Goal: Task Accomplishment & Management: Complete application form

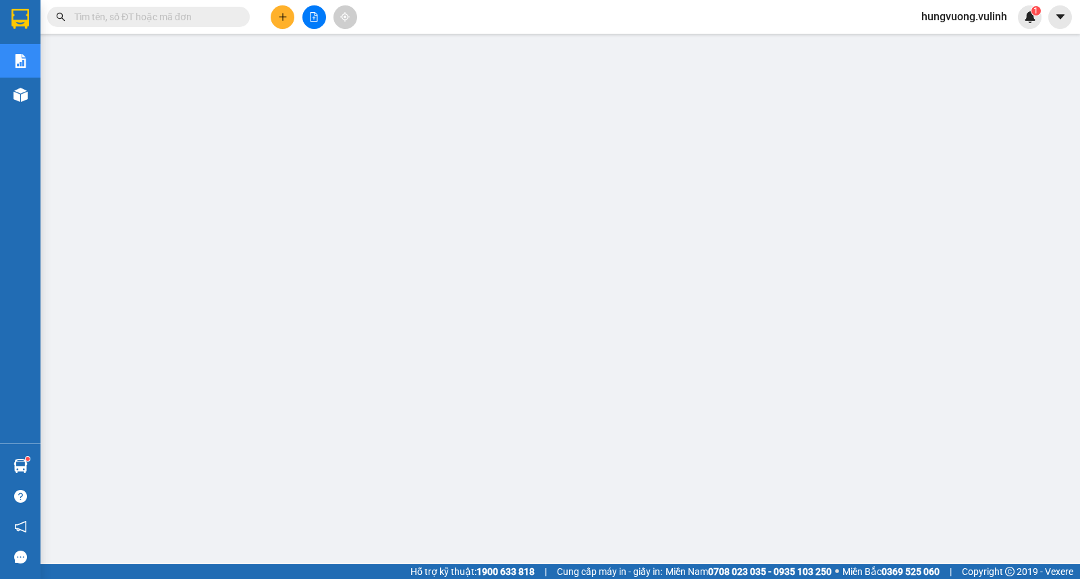
click at [285, 24] on button at bounding box center [283, 17] width 24 height 24
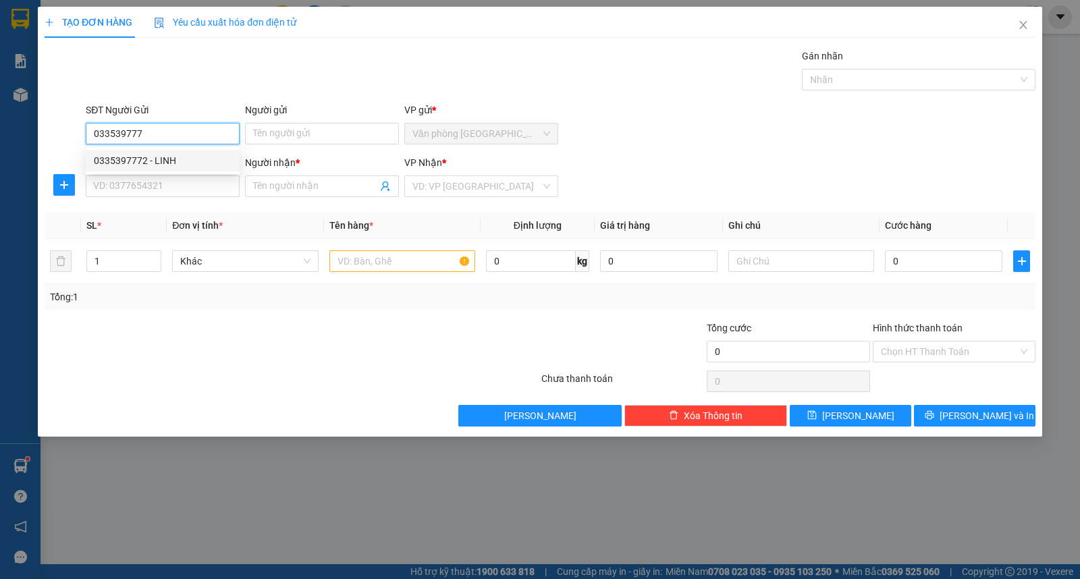
click at [131, 167] on div "0335397772 - LINH" at bounding box center [163, 160] width 138 height 15
type input "0335397772"
type input "LINH"
type input "0383995597"
type input "ANH ĐỨC"
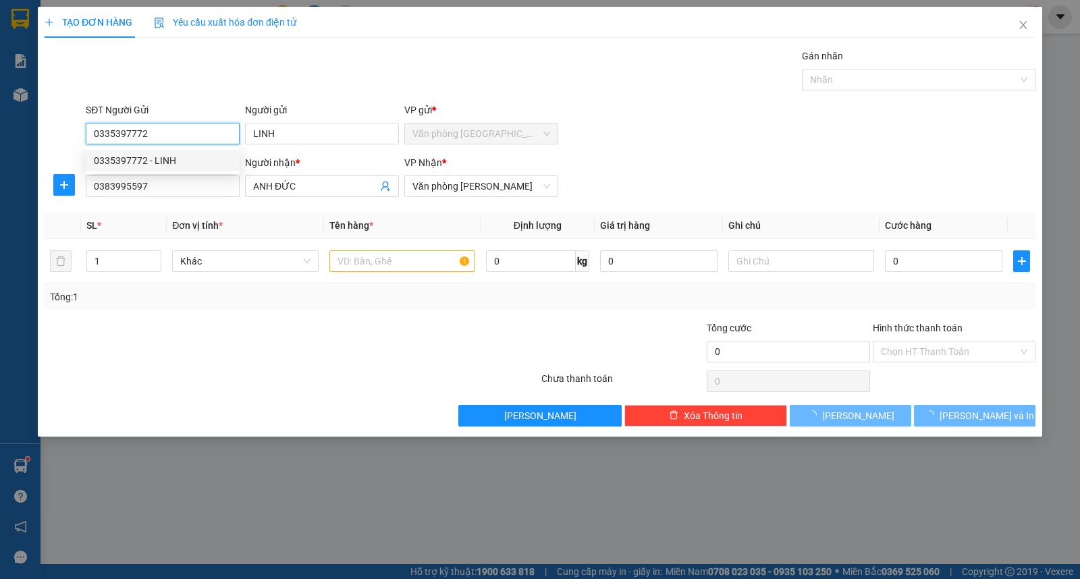
type input "30.000"
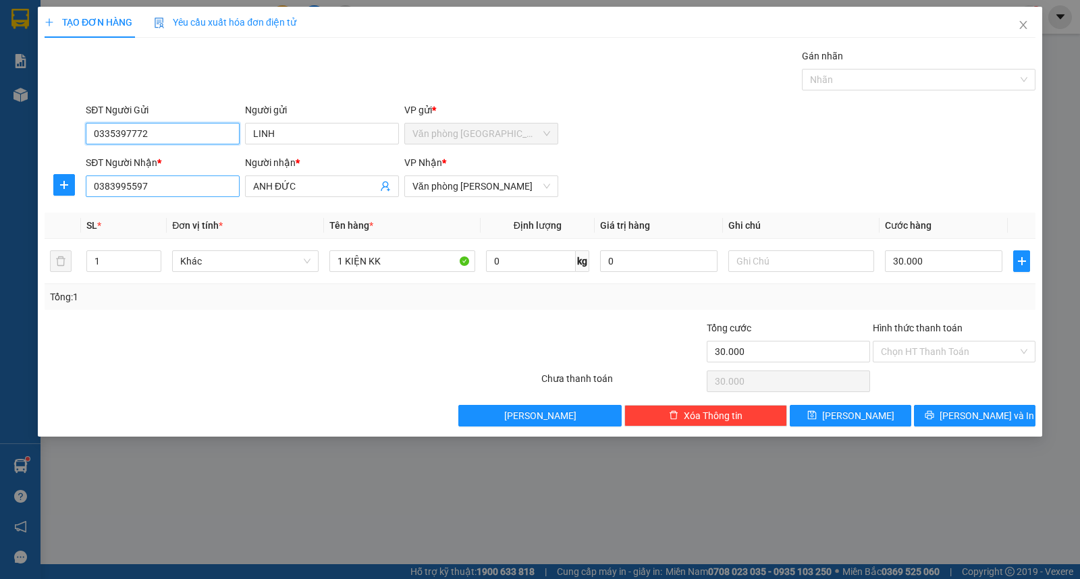
type input "0335397772"
click at [189, 186] on input "0383995597" at bounding box center [163, 186] width 154 height 22
type input "0939091202"
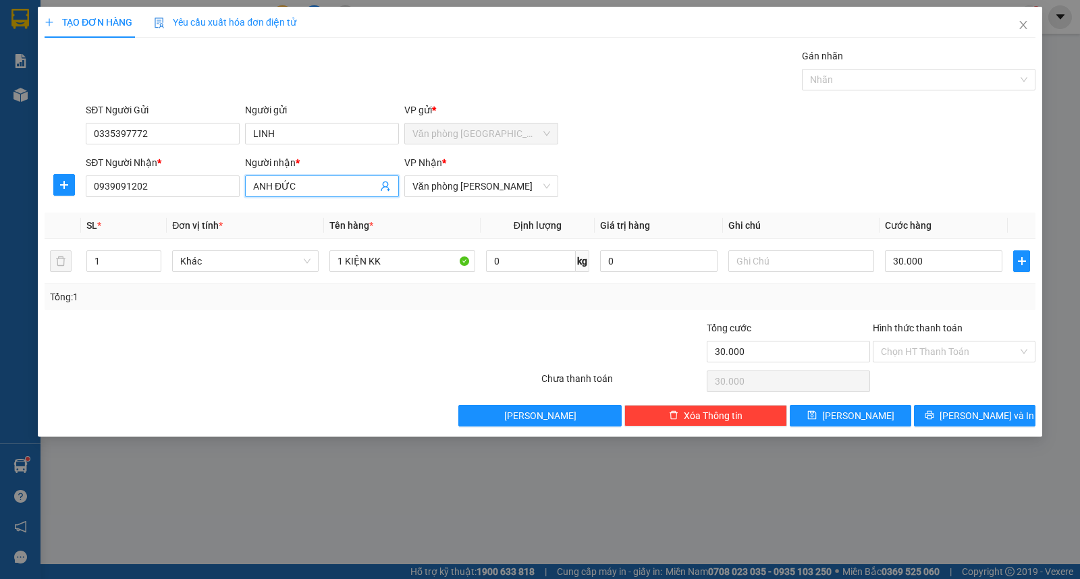
click at [340, 183] on input "ANH ĐỨC" at bounding box center [315, 186] width 124 height 15
type input "[PERSON_NAME]"
click at [896, 260] on input "30.000" at bounding box center [943, 261] width 117 height 22
type input "4"
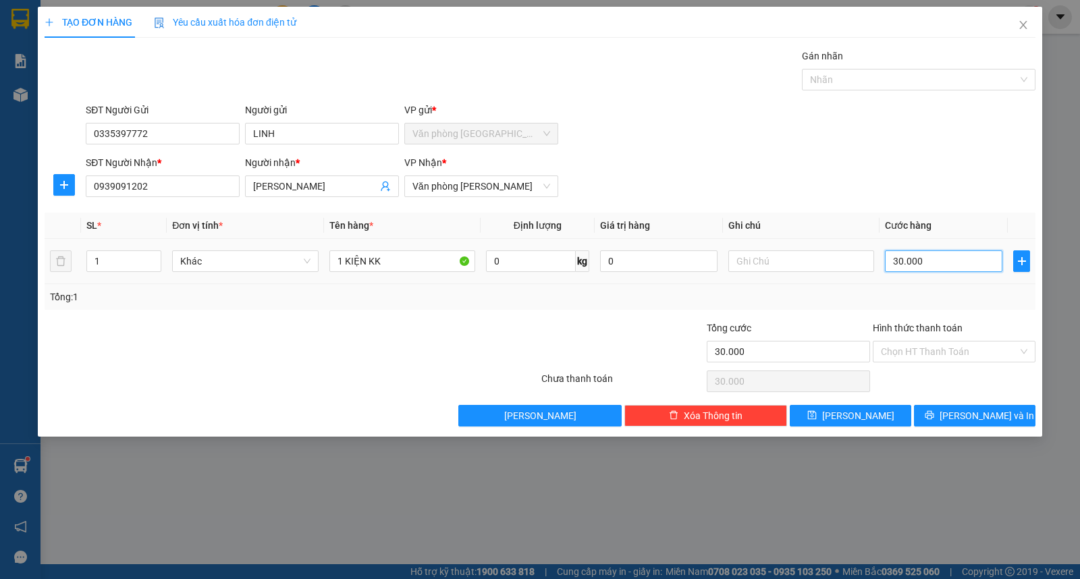
type input "4"
type input "40"
type input "400"
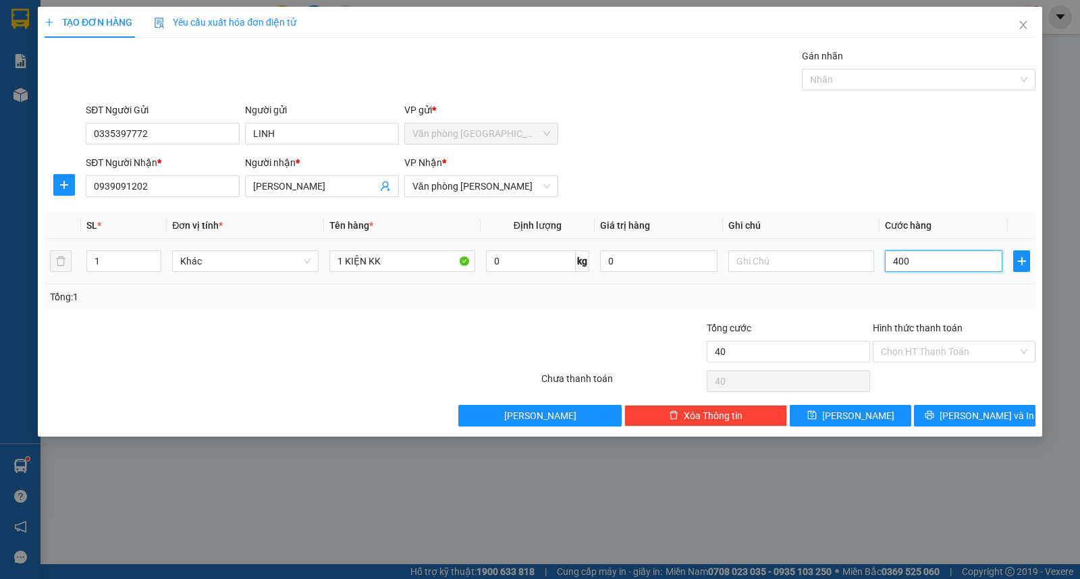
type input "400"
type input "4.000"
type input "40.000"
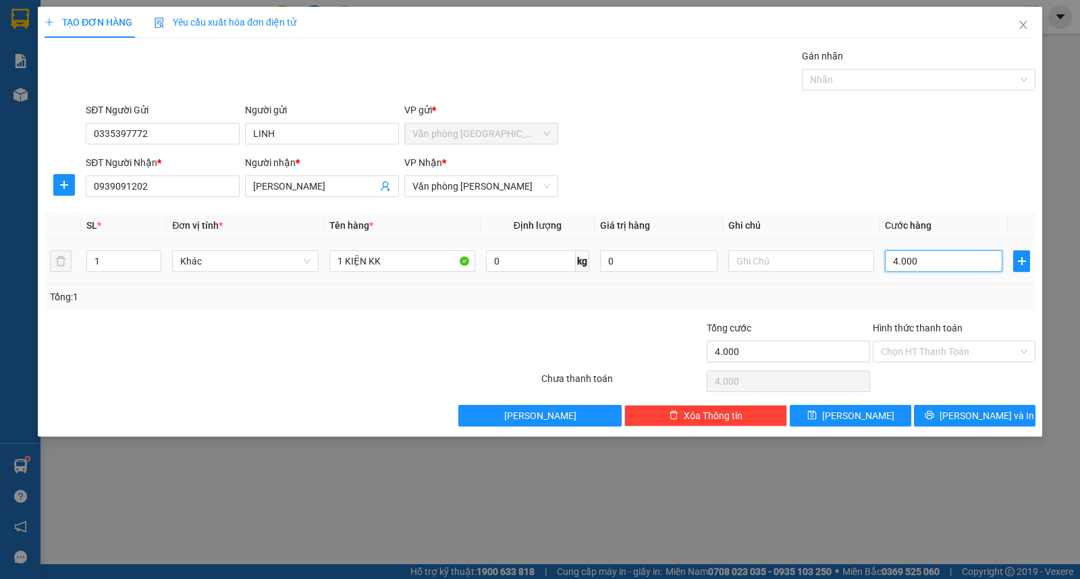
type input "40.000"
click at [941, 346] on input "Hình thức thanh toán" at bounding box center [948, 351] width 137 height 20
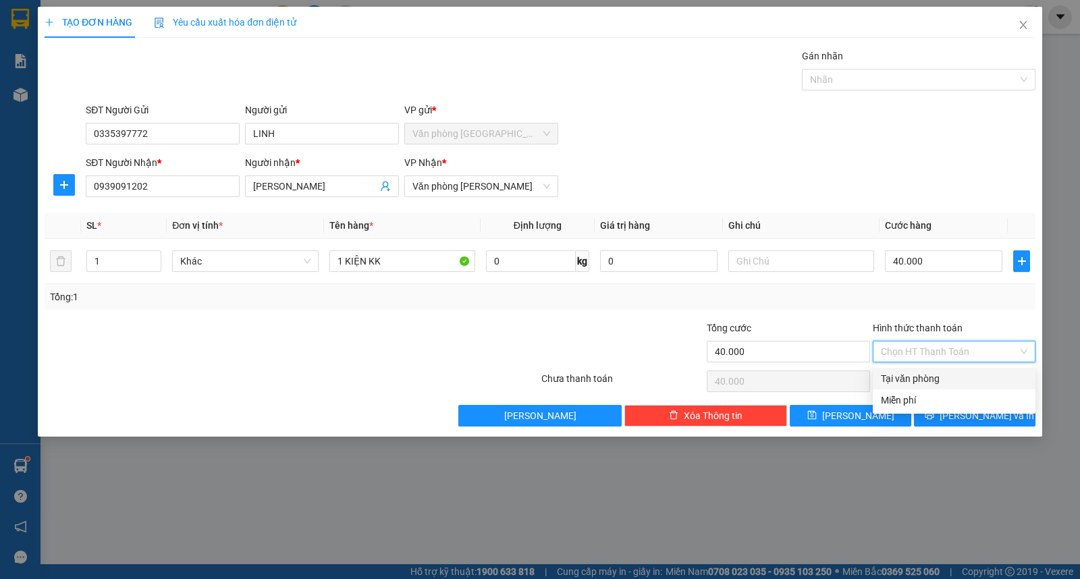
click at [939, 376] on div "Tại văn phòng" at bounding box center [953, 378] width 146 height 15
type input "0"
click at [899, 376] on div "Tại văn phòng" at bounding box center [953, 378] width 146 height 15
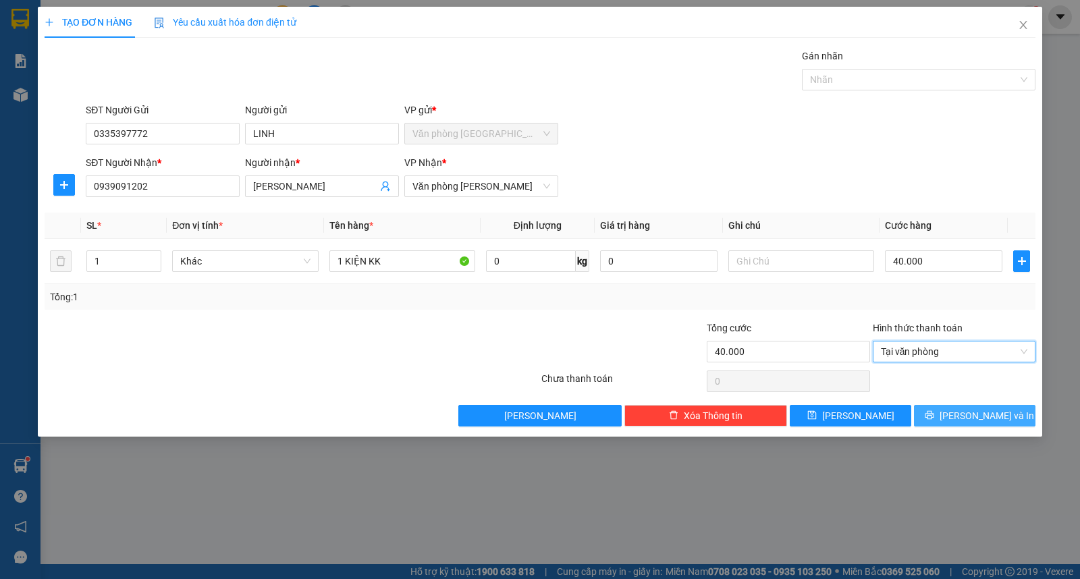
click at [959, 412] on button "[PERSON_NAME] và In" at bounding box center [974, 416] width 121 height 22
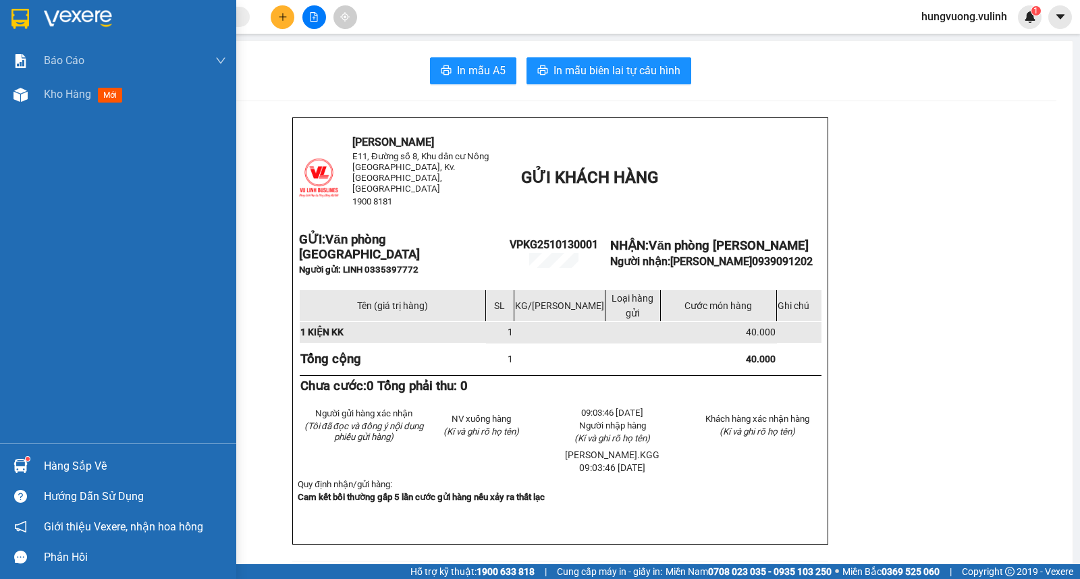
click at [21, 461] on img at bounding box center [20, 466] width 14 height 14
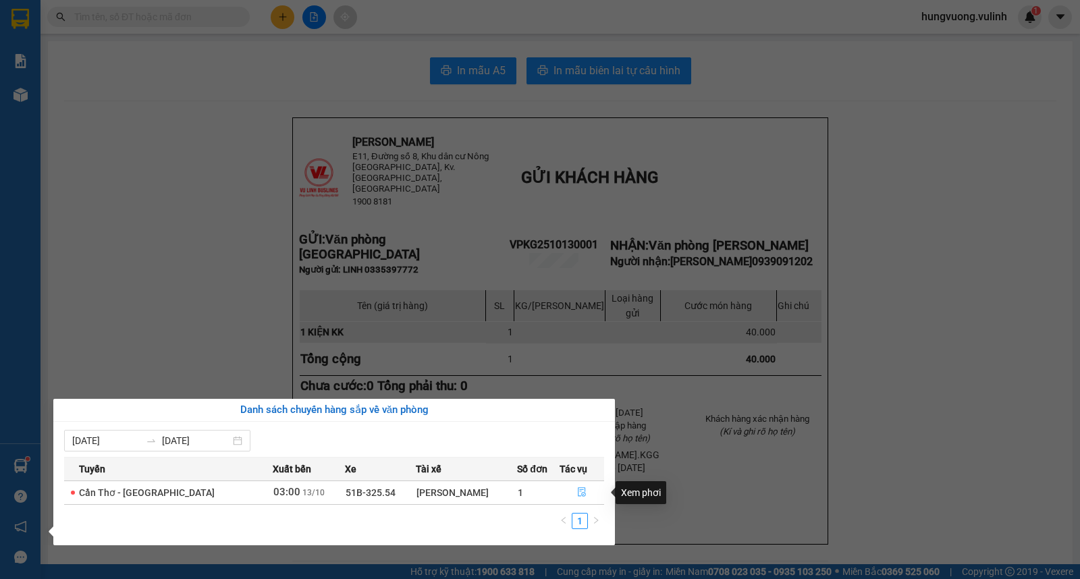
click at [583, 495] on icon "file-done" at bounding box center [582, 491] width 8 height 9
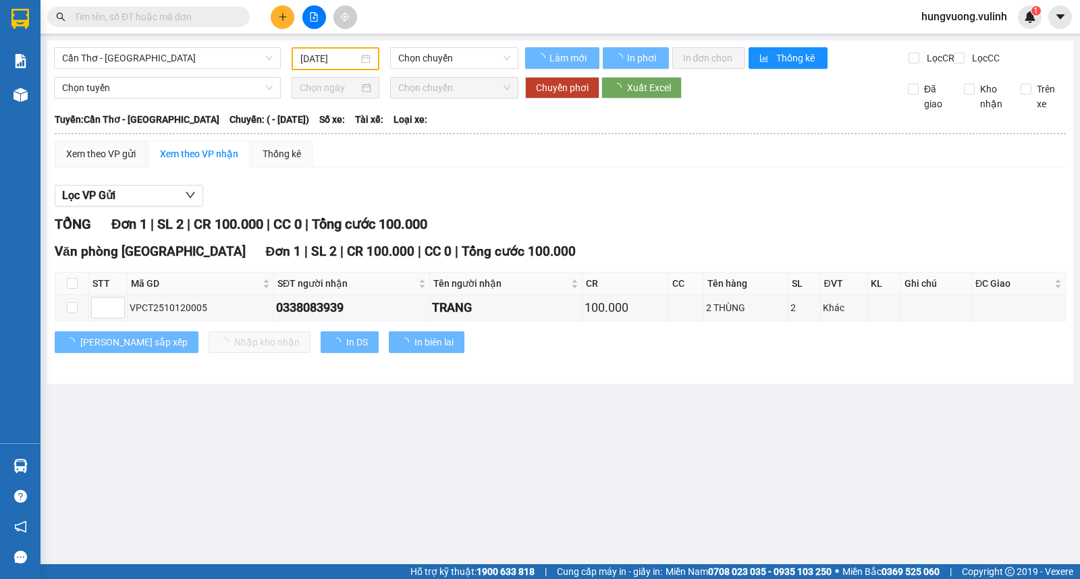
type input "[DATE]"
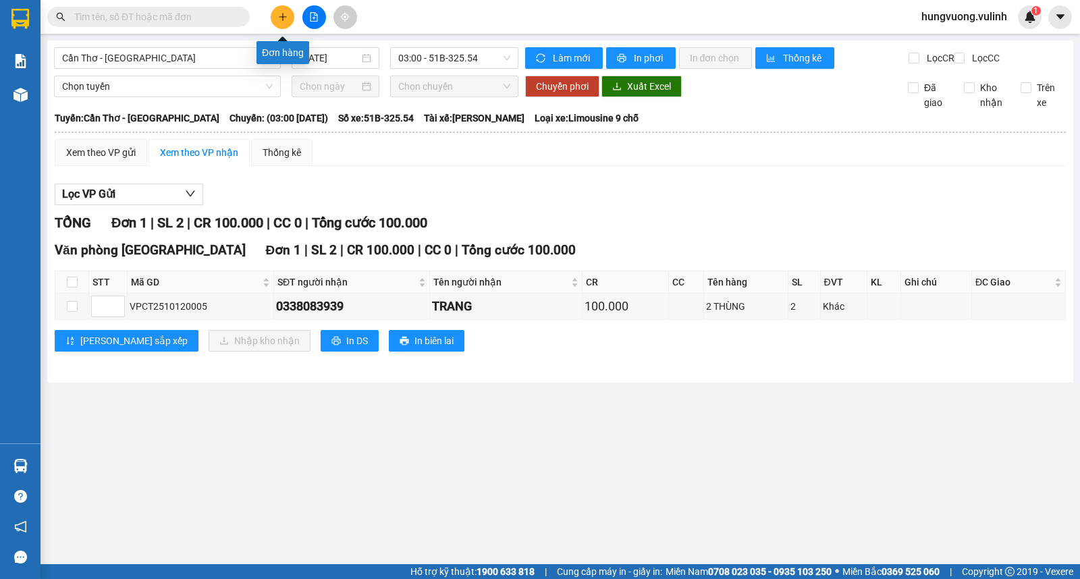
click at [285, 9] on button at bounding box center [283, 17] width 24 height 24
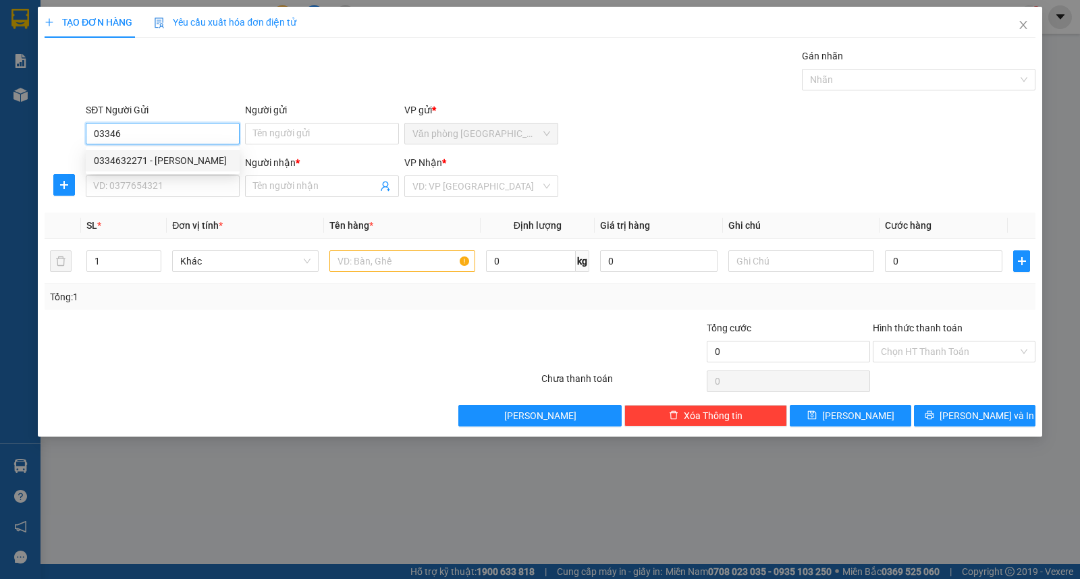
click at [179, 165] on div "0334632271 - [PERSON_NAME]" at bounding box center [163, 160] width 138 height 15
type input "0334632271"
type input "QUÁCH VĂN THỨC"
type input "0869643718"
type input "MAI"
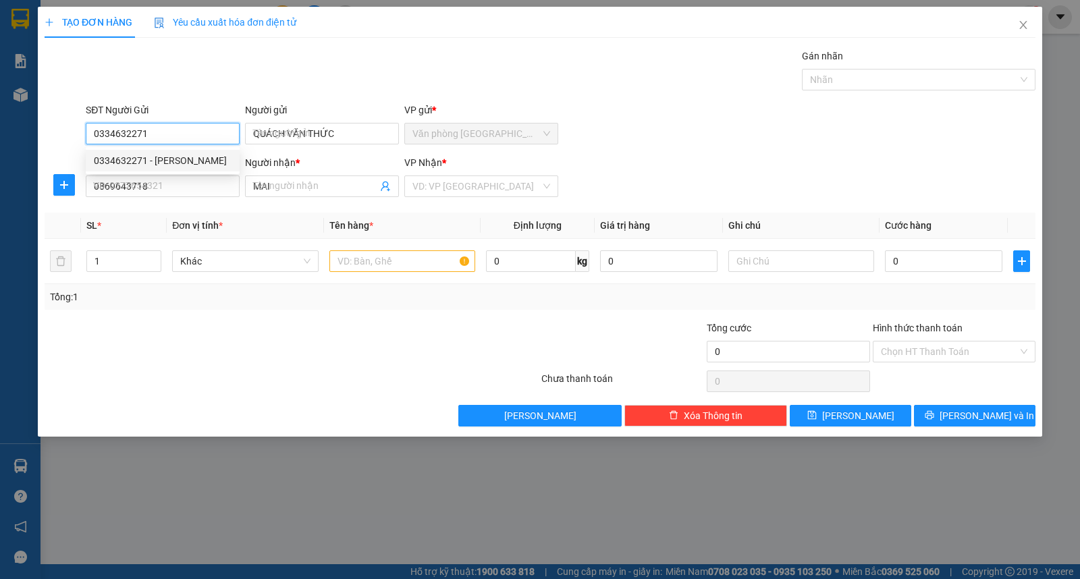
type input "40.000"
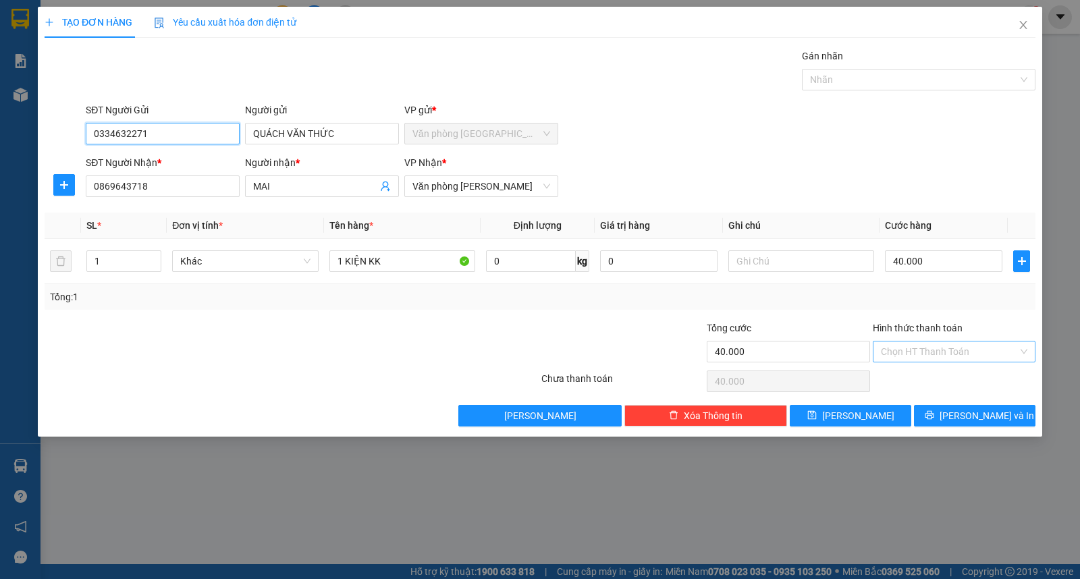
type input "0334632271"
click at [932, 356] on input "Hình thức thanh toán" at bounding box center [948, 351] width 137 height 20
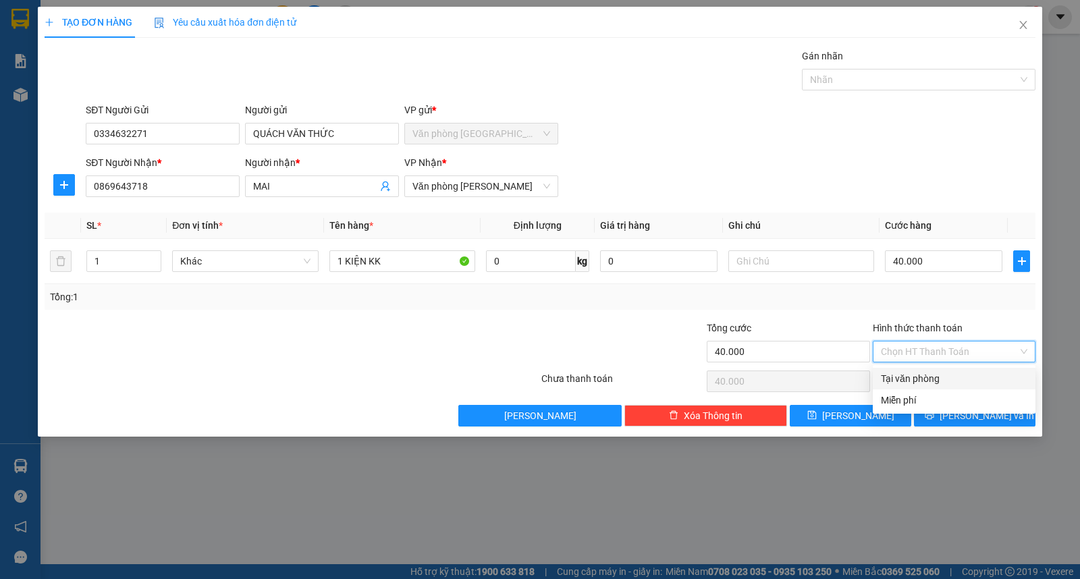
click at [894, 376] on div "Tại văn phòng" at bounding box center [953, 378] width 146 height 15
type input "0"
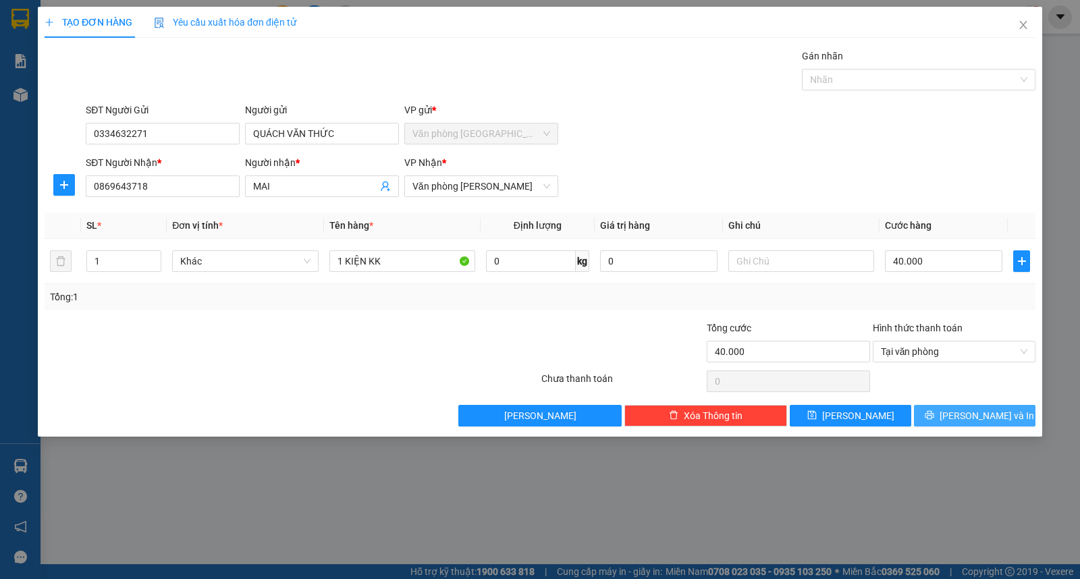
click at [969, 420] on span "[PERSON_NAME] và In" at bounding box center [986, 415] width 94 height 15
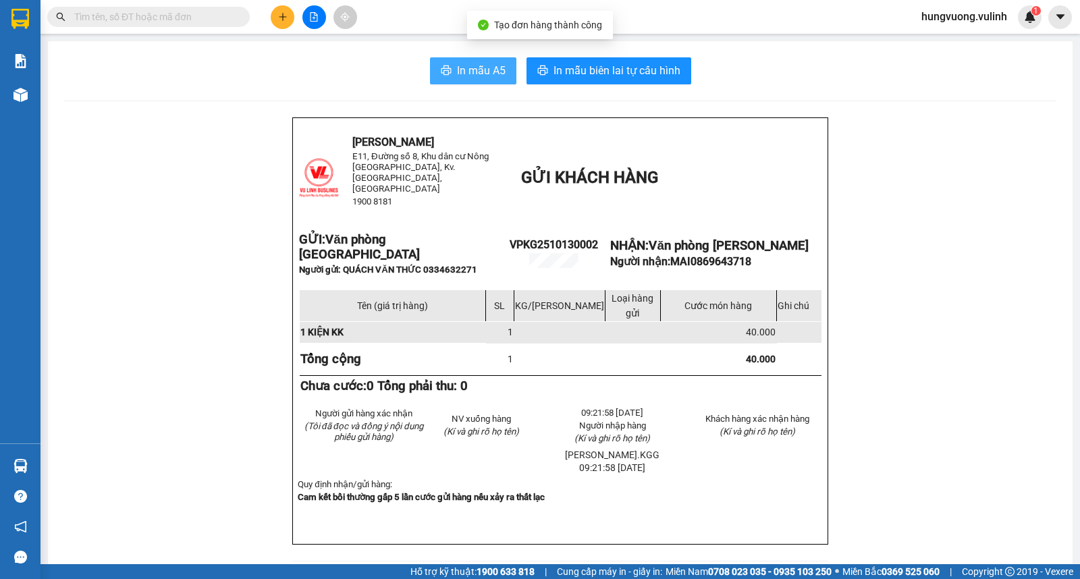
click at [473, 67] on span "In mẫu A5" at bounding box center [481, 70] width 49 height 17
